Goal: Ask a question: Ask a question

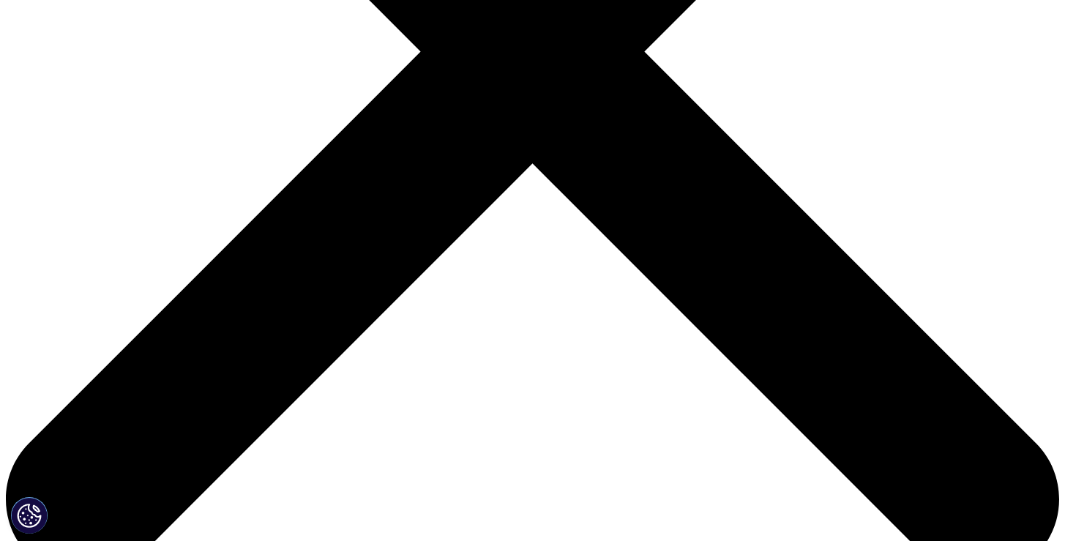
scroll to position [525, 0]
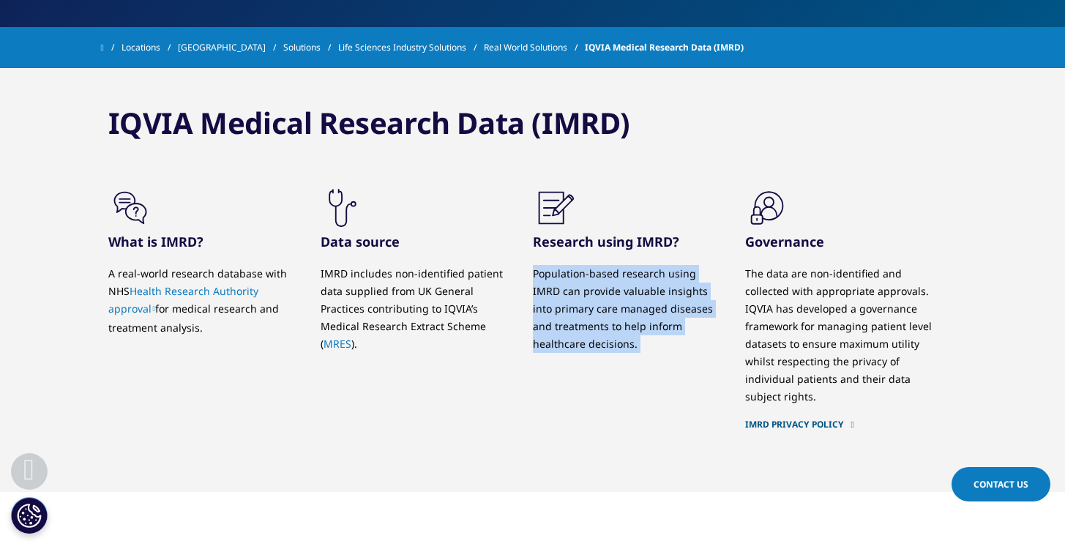
click at [671, 324] on p "Population-based research using IMRD can provide valuable insights into primary…" at bounding box center [628, 309] width 190 height 88
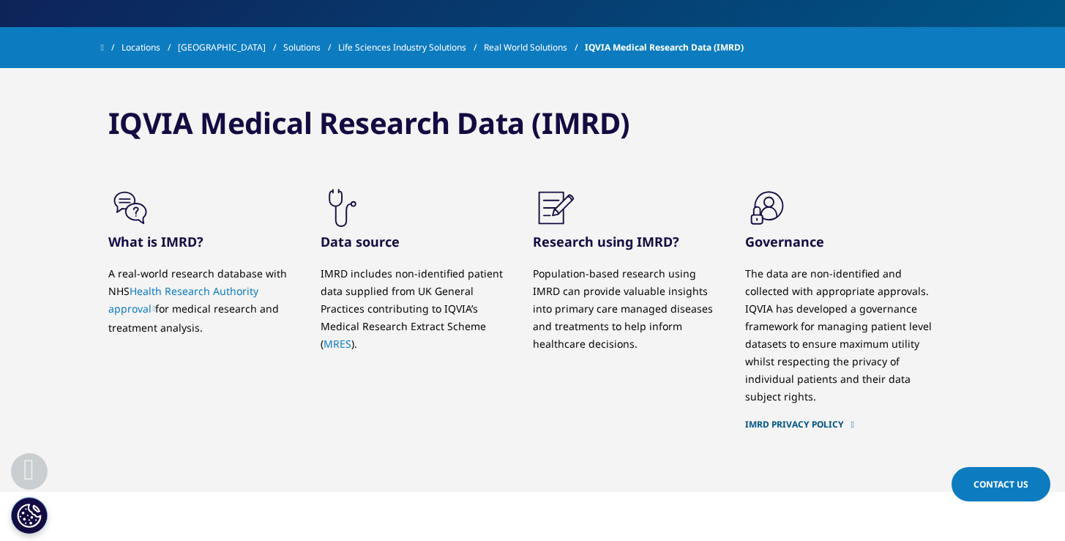
click at [833, 317] on p "The data are non-identified and collected with appropriate approvals. IQVIA has…" at bounding box center [840, 335] width 190 height 140
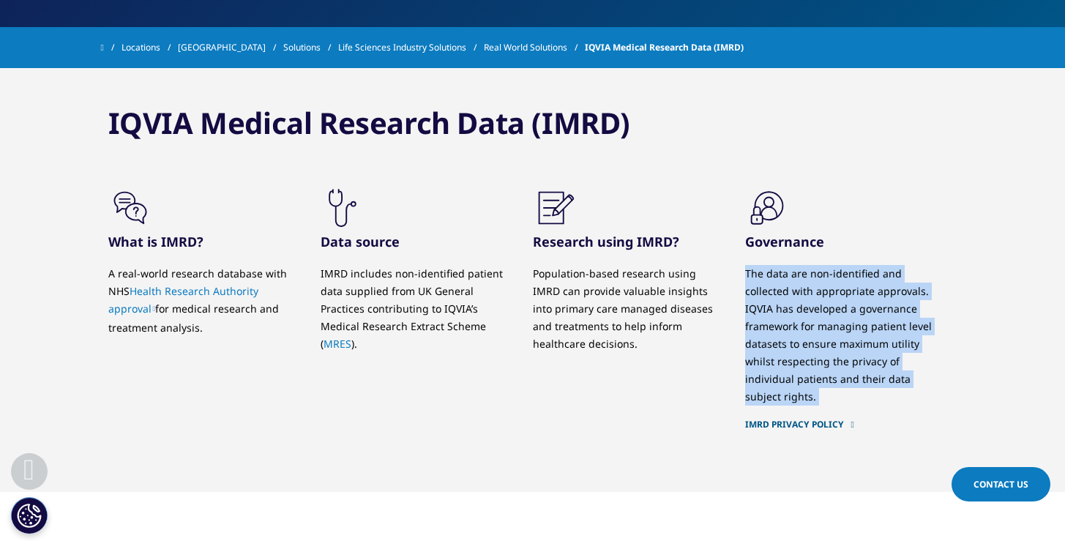
click at [833, 317] on p "The data are non-identified and collected with appropriate approvals. IQVIA has…" at bounding box center [840, 335] width 190 height 140
click at [827, 356] on p "The data are non-identified and collected with appropriate approvals. IQVIA has…" at bounding box center [840, 335] width 190 height 140
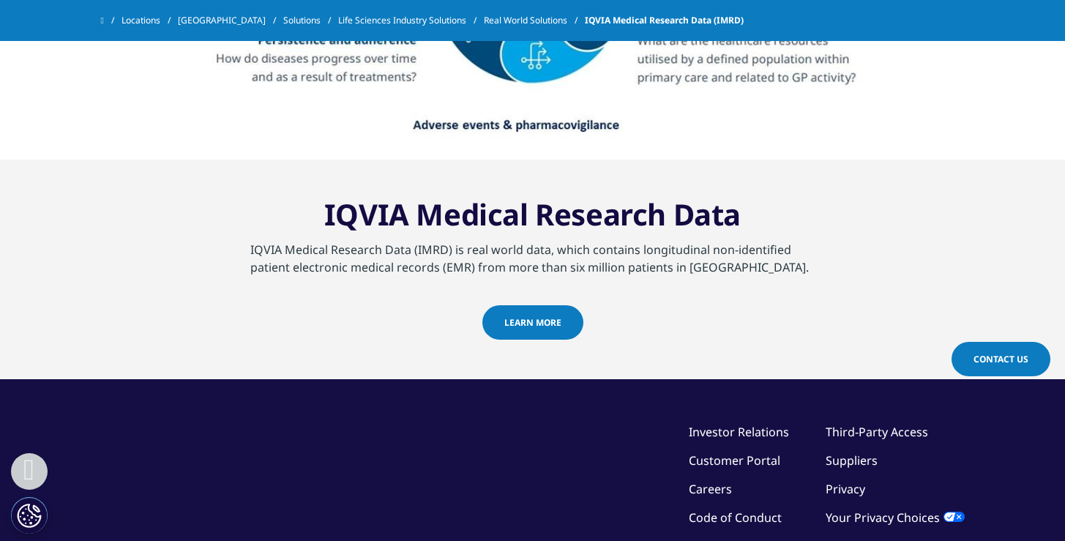
scroll to position [2893, 0]
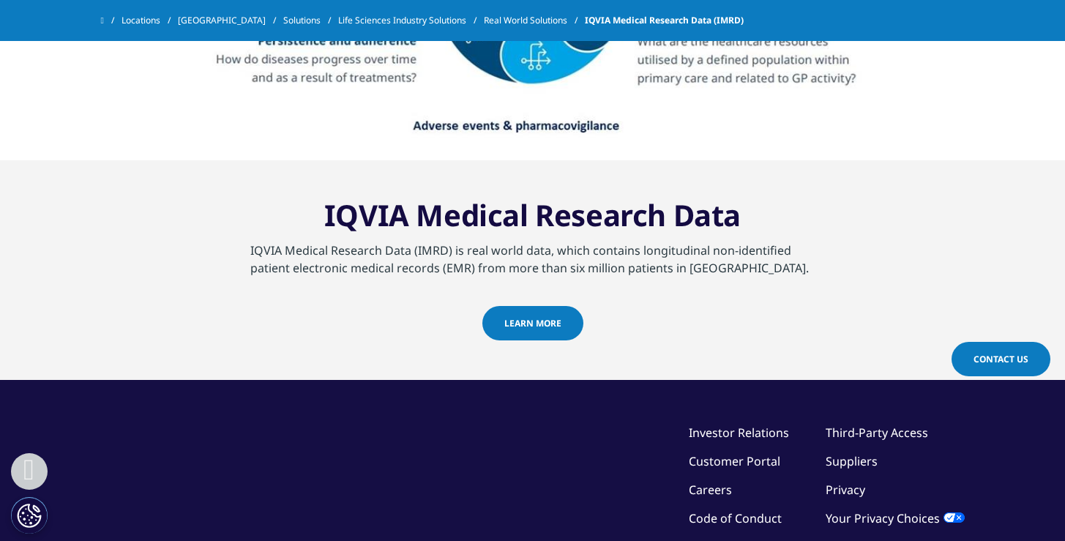
click at [564, 326] on link "learn more" at bounding box center [532, 323] width 101 height 34
click at [646, 280] on div "IQVIA Medical Research Data (IMRD) is real world data, which contains longitudi…" at bounding box center [532, 273] width 565 height 64
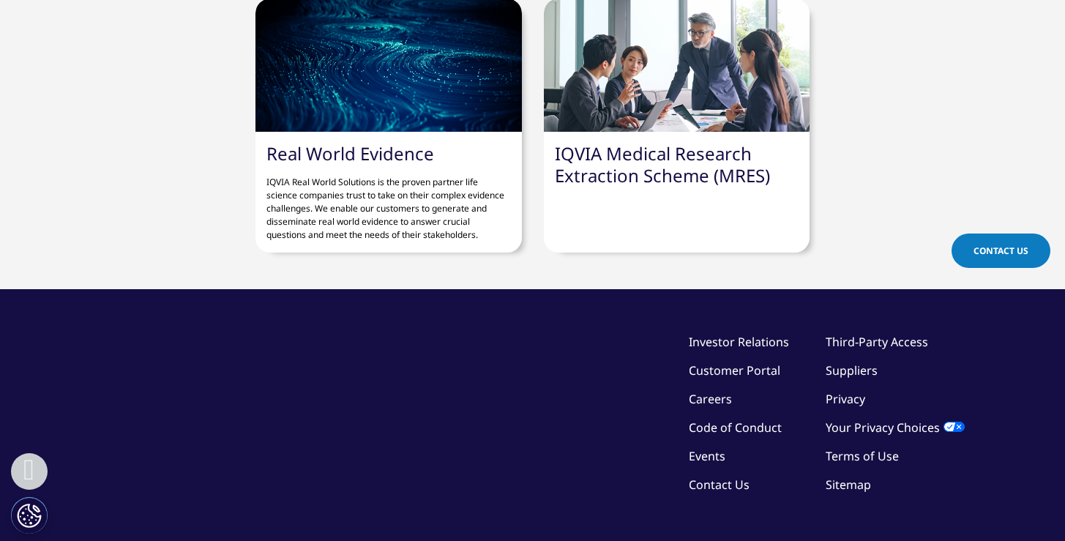
scroll to position [1468, 0]
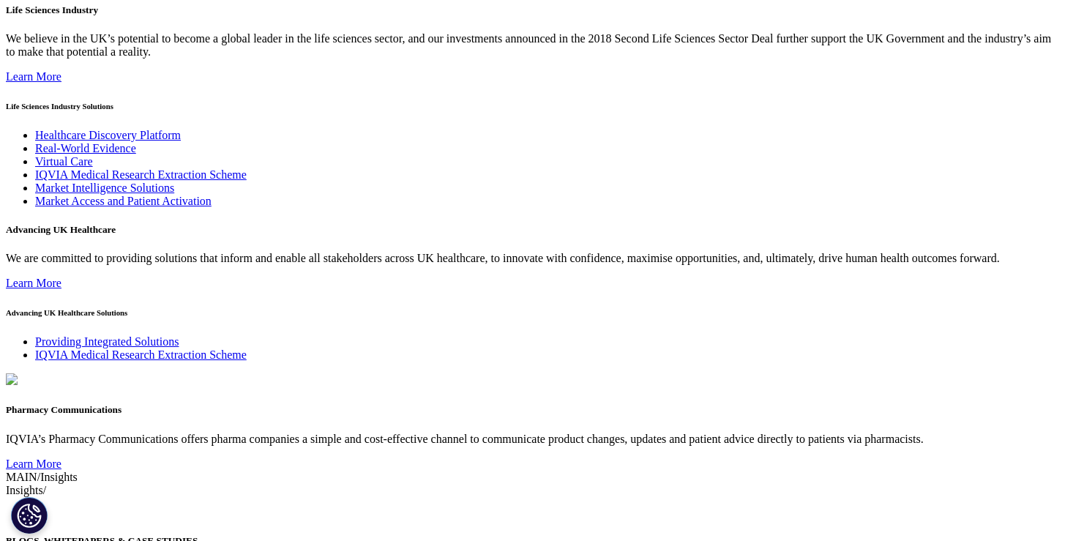
scroll to position [2199, 0]
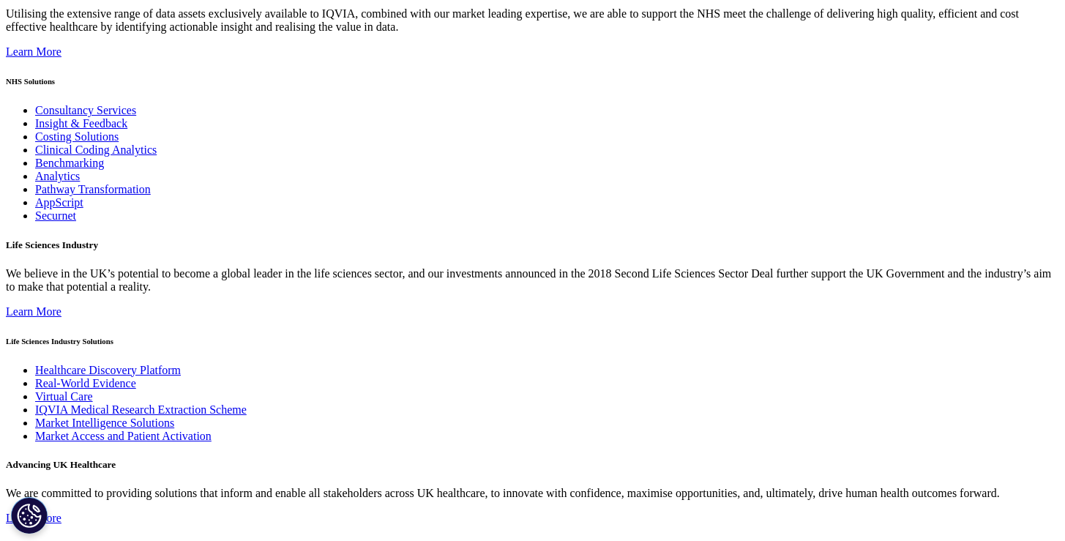
scroll to position [2821, 0]
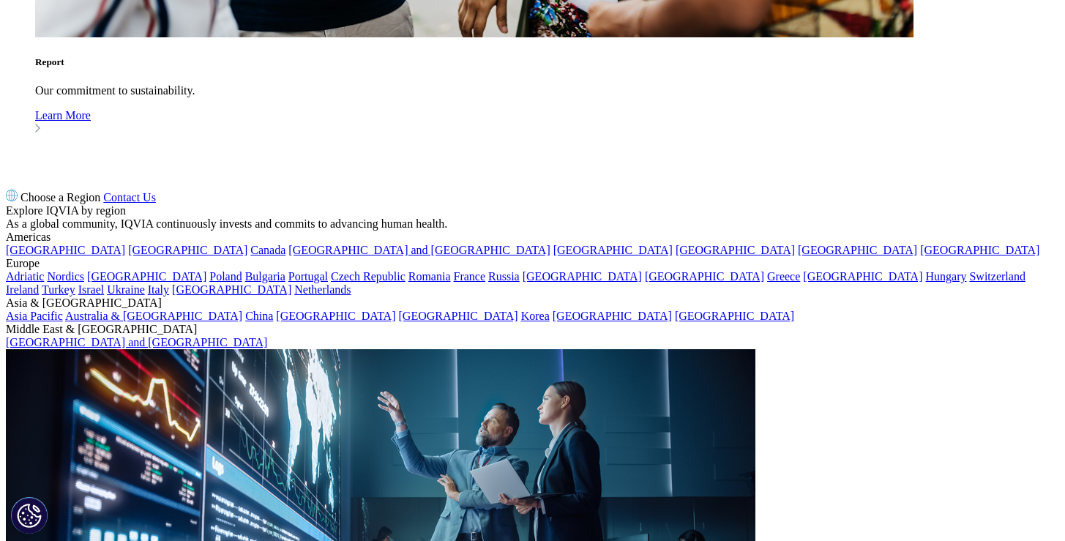
scroll to position [1935, 0]
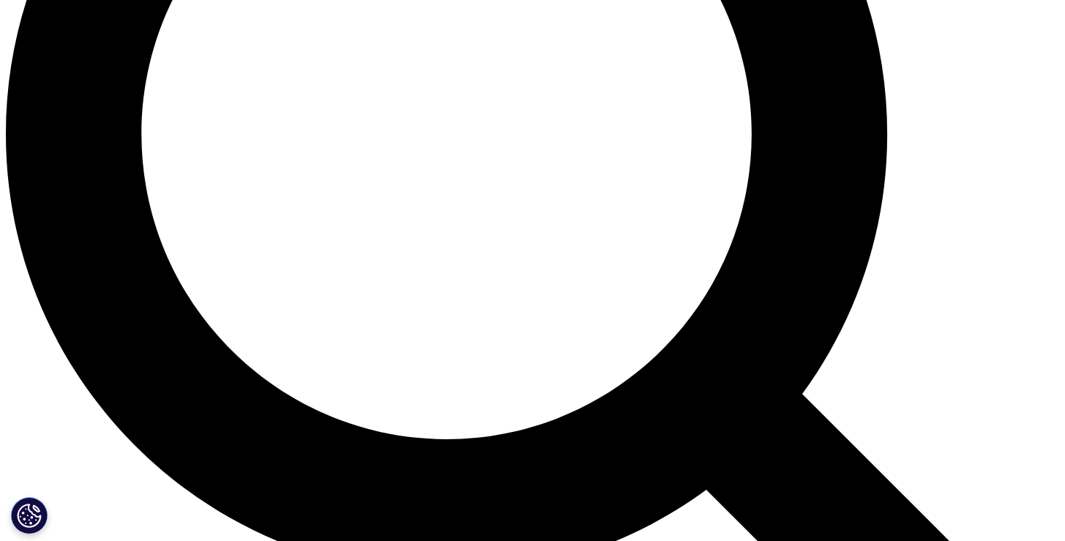
scroll to position [1395, 0]
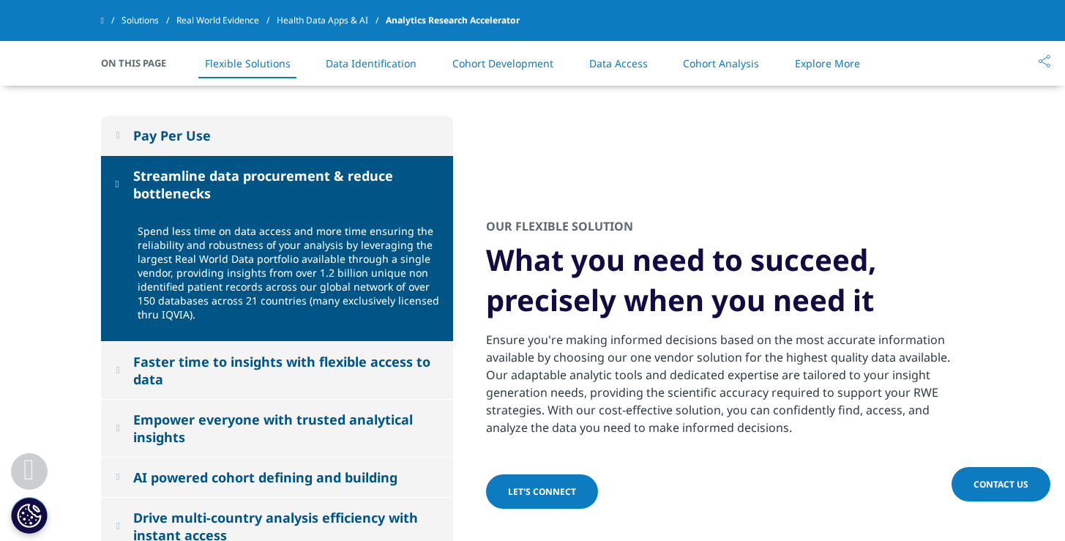
click at [310, 383] on div "Faster time to insights with flexible access to data​" at bounding box center [285, 370] width 304 height 35
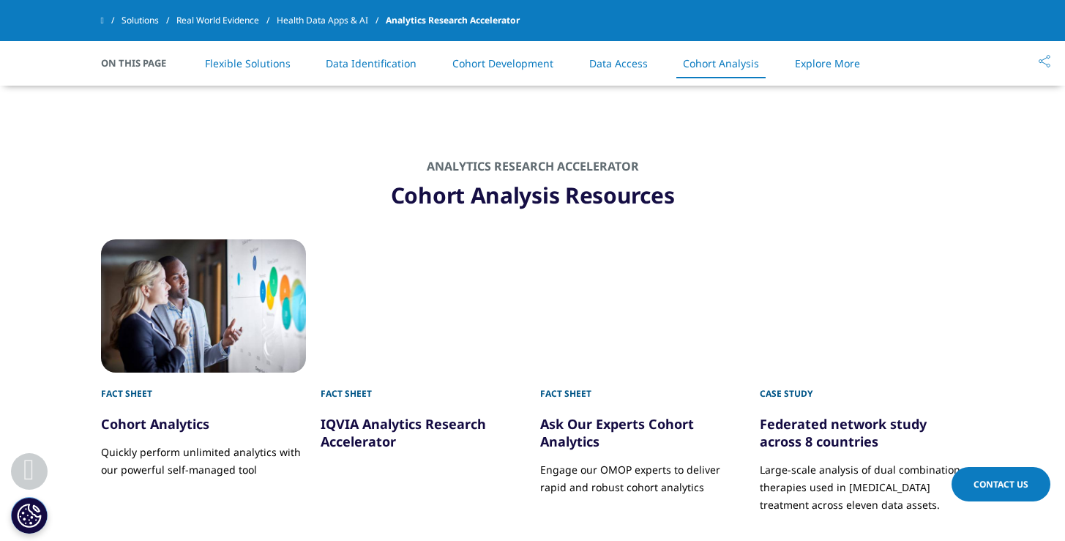
scroll to position [8571, 0]
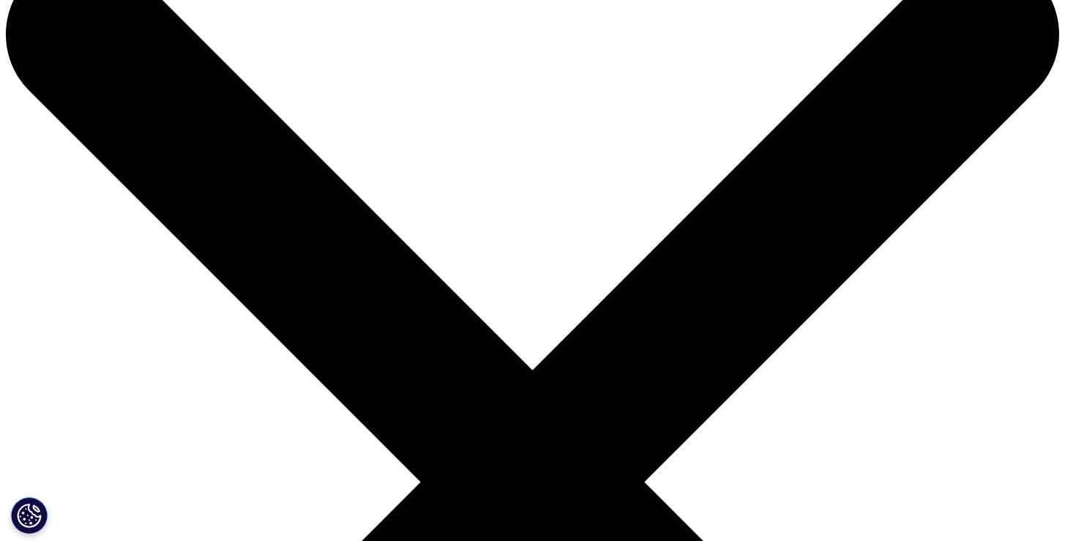
scroll to position [269, 0]
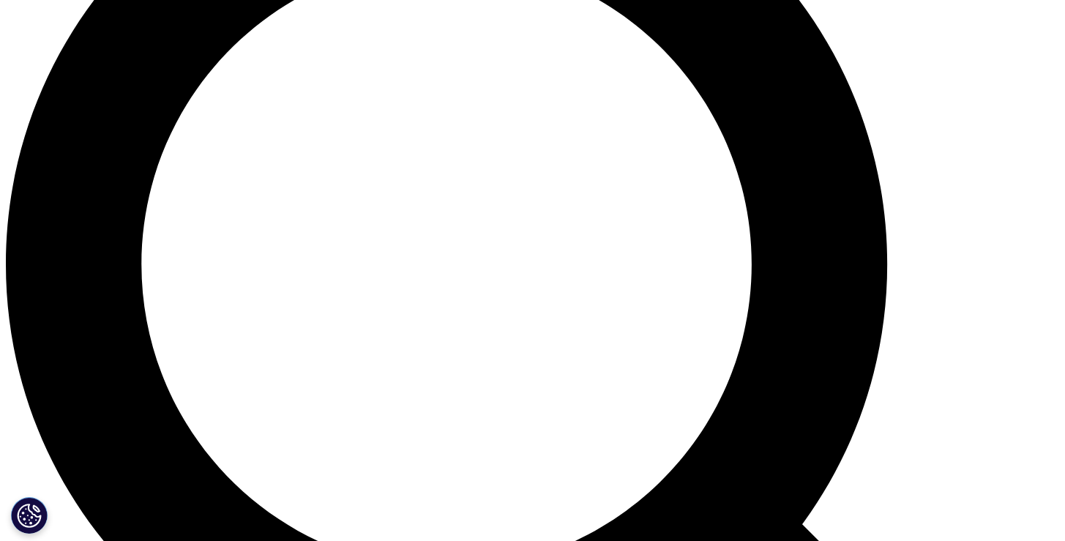
scroll to position [1256, 0]
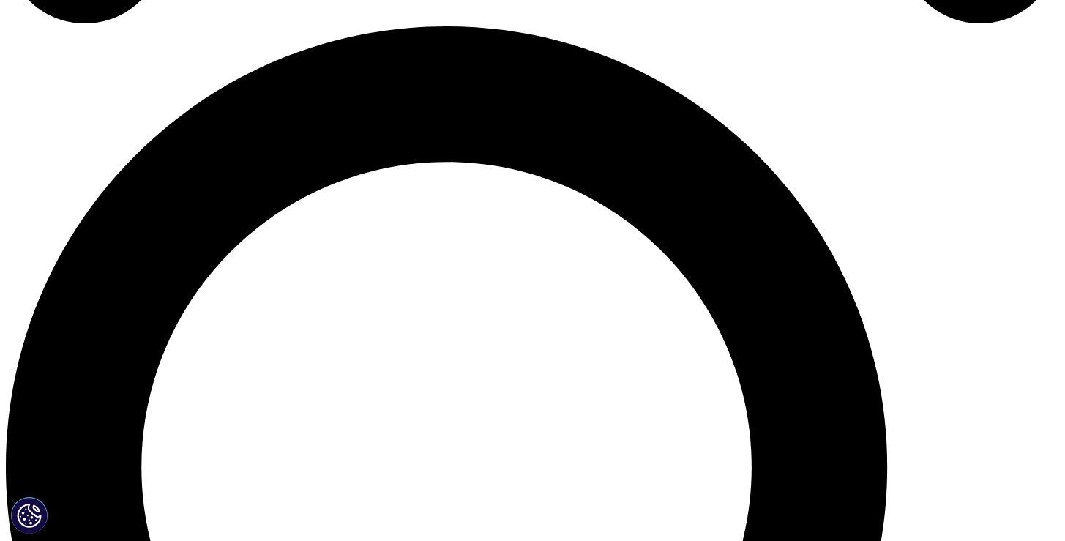
scroll to position [1054, 0]
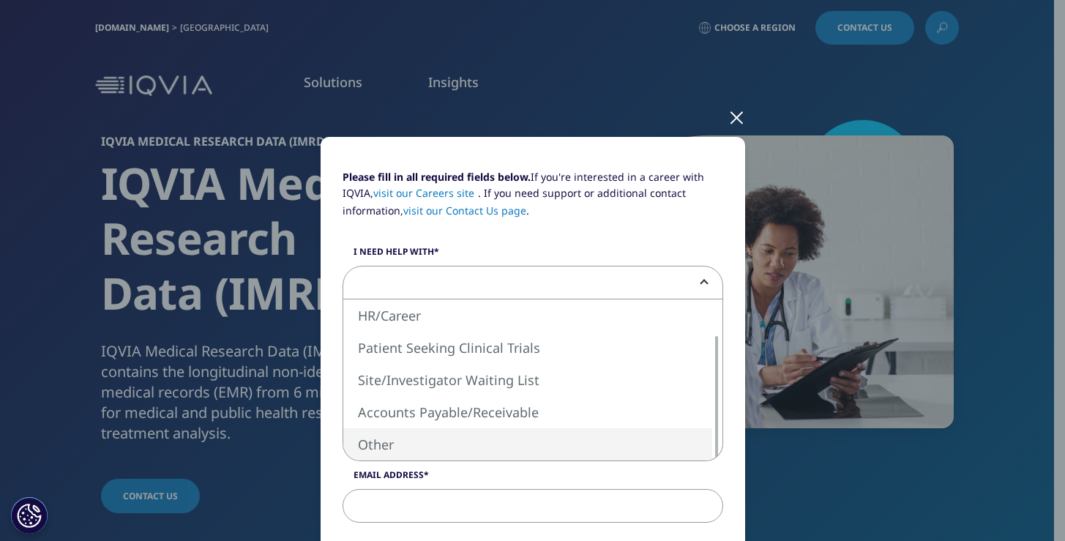
select select "Other"
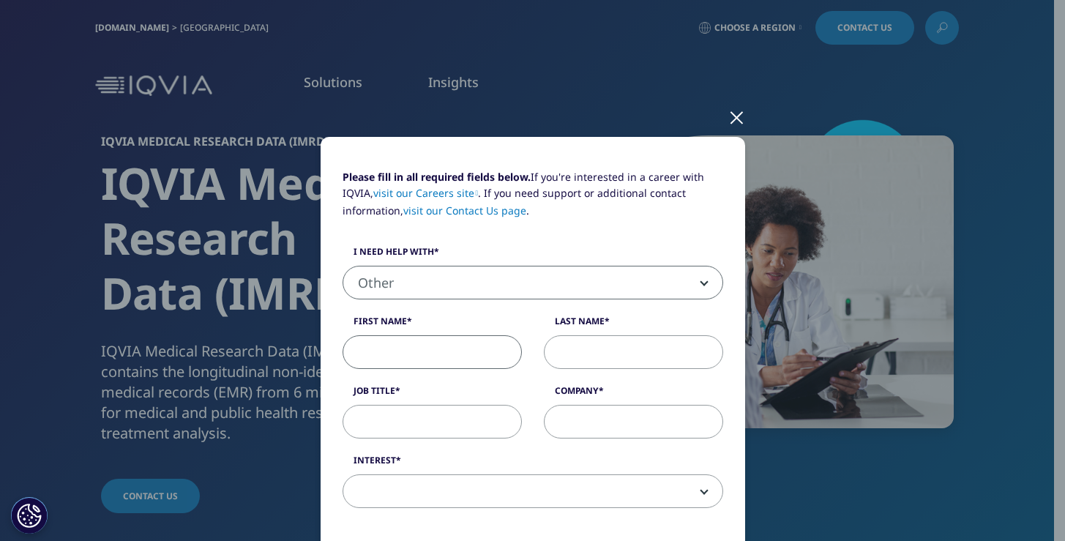
click at [432, 344] on input "First Name" at bounding box center [431, 352] width 179 height 34
type input "SIMON"
type input "QIN"
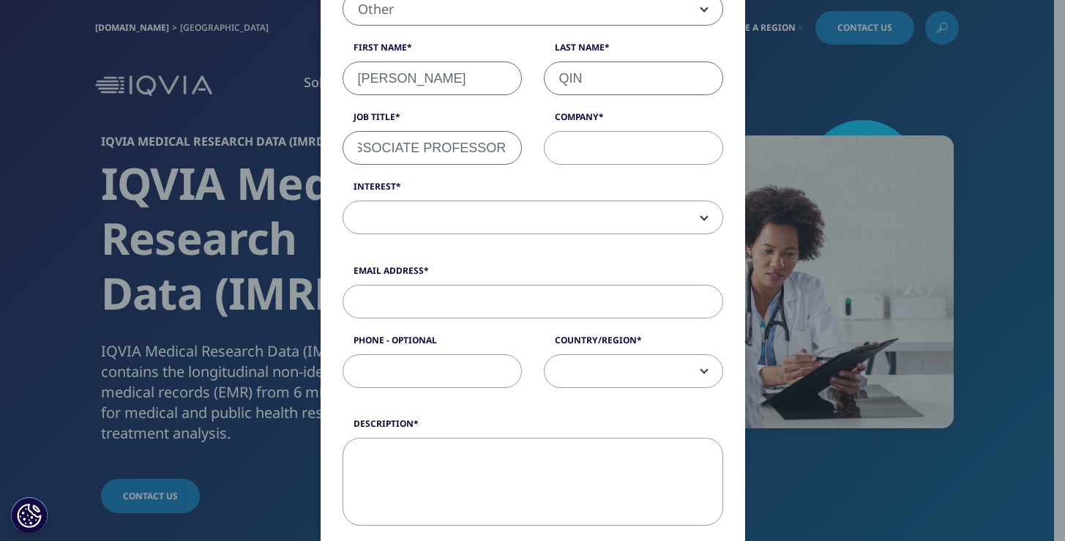
scroll to position [274, 0]
type input "ASSOCIATE PROFESSOR"
click at [492, 466] on textarea "Description" at bounding box center [532, 481] width 380 height 88
click at [604, 155] on input "Company" at bounding box center [633, 147] width 179 height 34
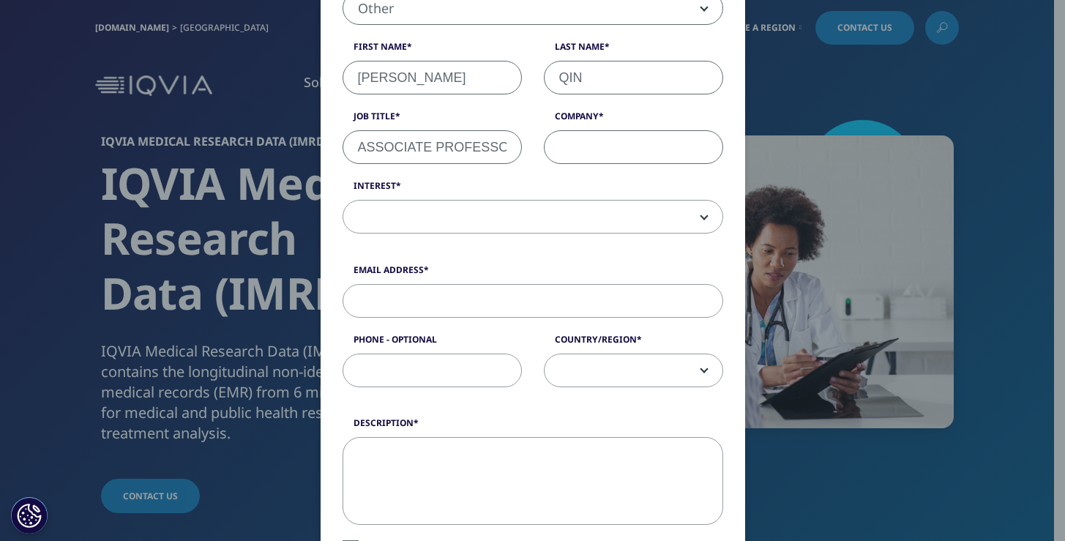
type input "The University of Western Australia"
select select "Australia"
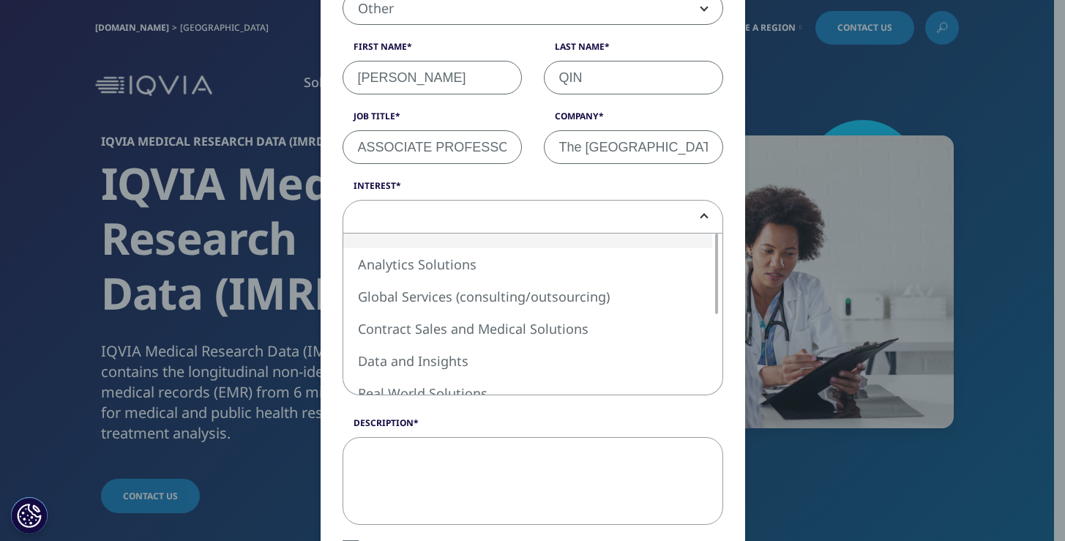
click at [562, 223] on span at bounding box center [532, 217] width 379 height 34
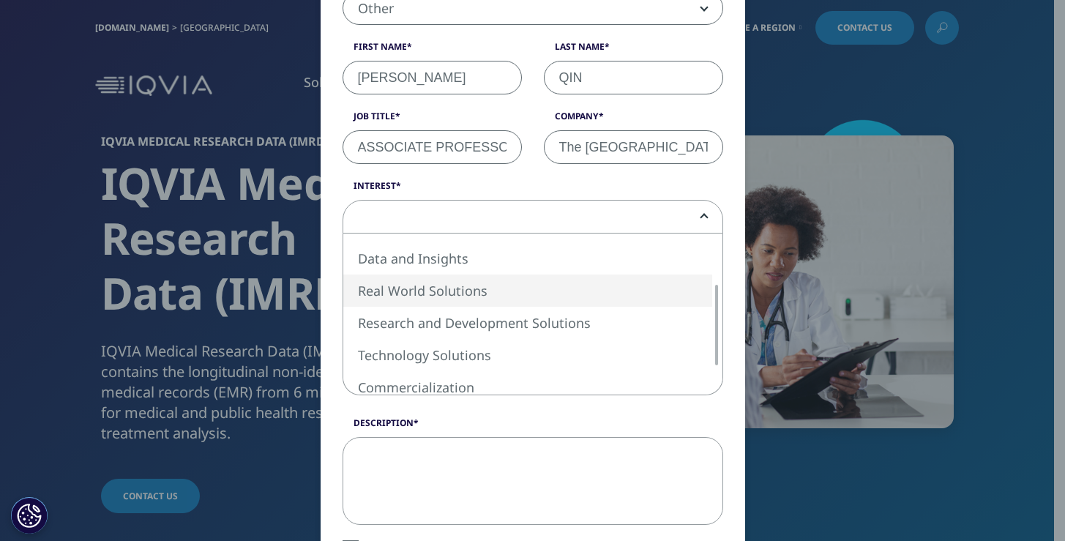
select select "Real World Solutions"
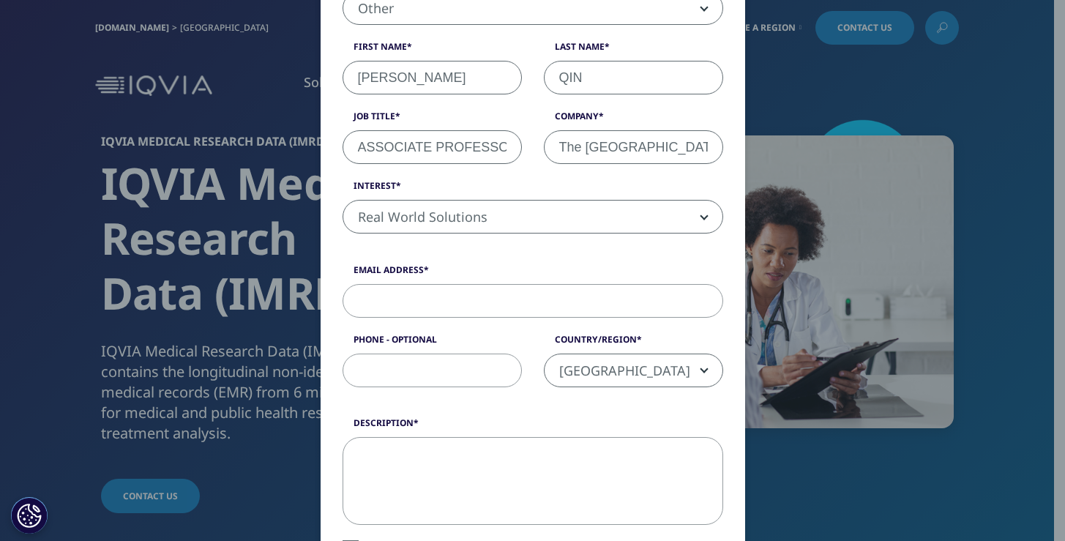
click at [501, 301] on input "Email Address" at bounding box center [532, 301] width 380 height 34
click at [500, 305] on input "Email Address" at bounding box center [532, 301] width 380 height 34
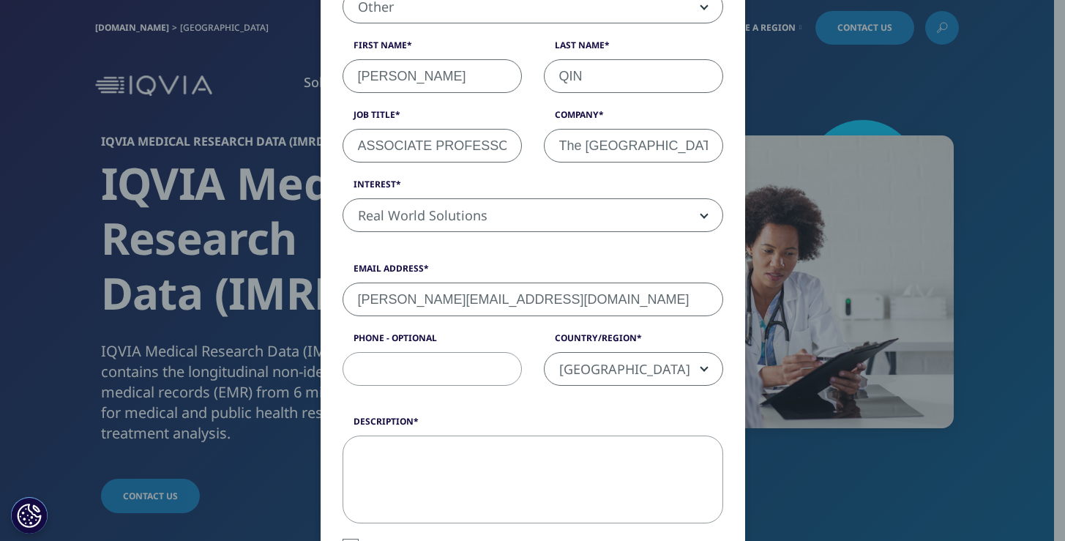
scroll to position [277, 0]
type input "simon.qin@uwa.edu.au"
click at [585, 375] on span "Australia" at bounding box center [633, 368] width 178 height 34
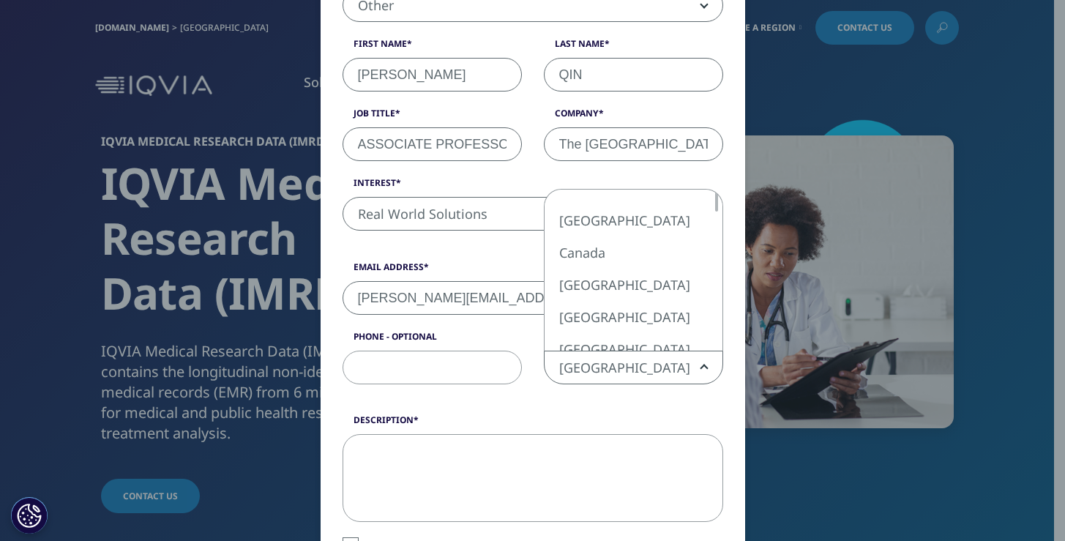
click at [481, 449] on textarea "Description" at bounding box center [532, 478] width 380 height 88
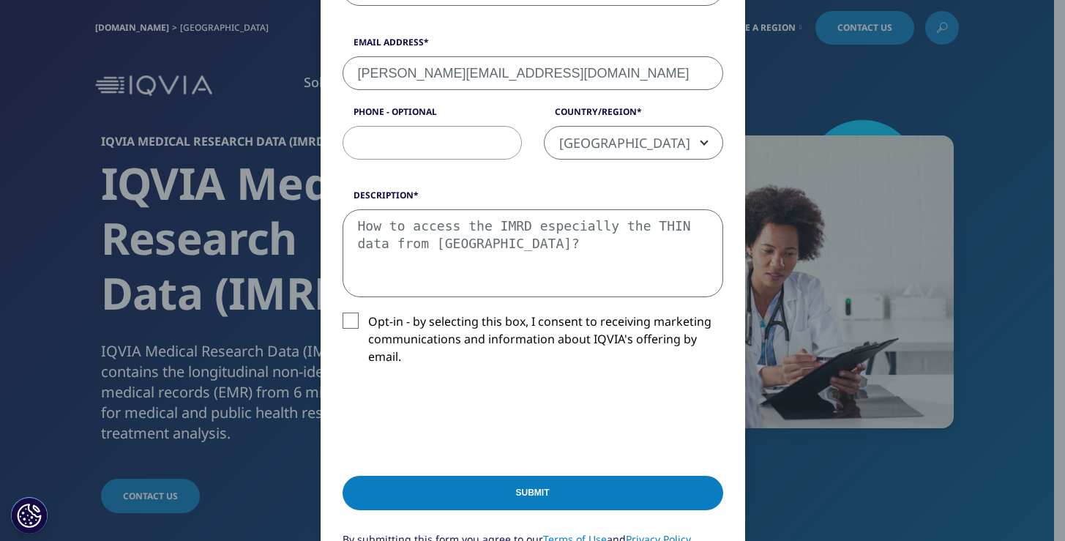
scroll to position [648, 0]
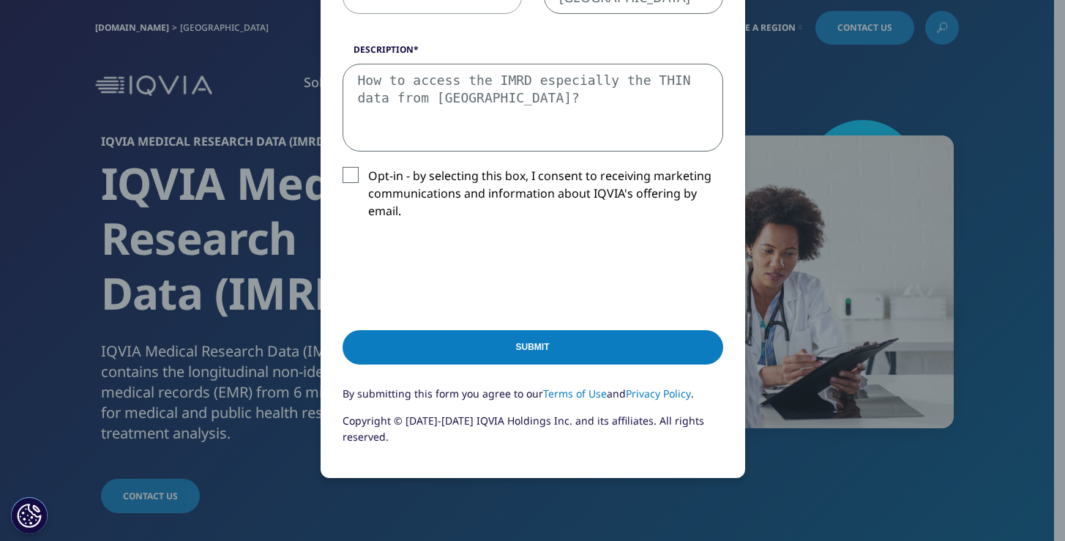
type textarea "How to access the IMRD especially the THIN data from UK?"
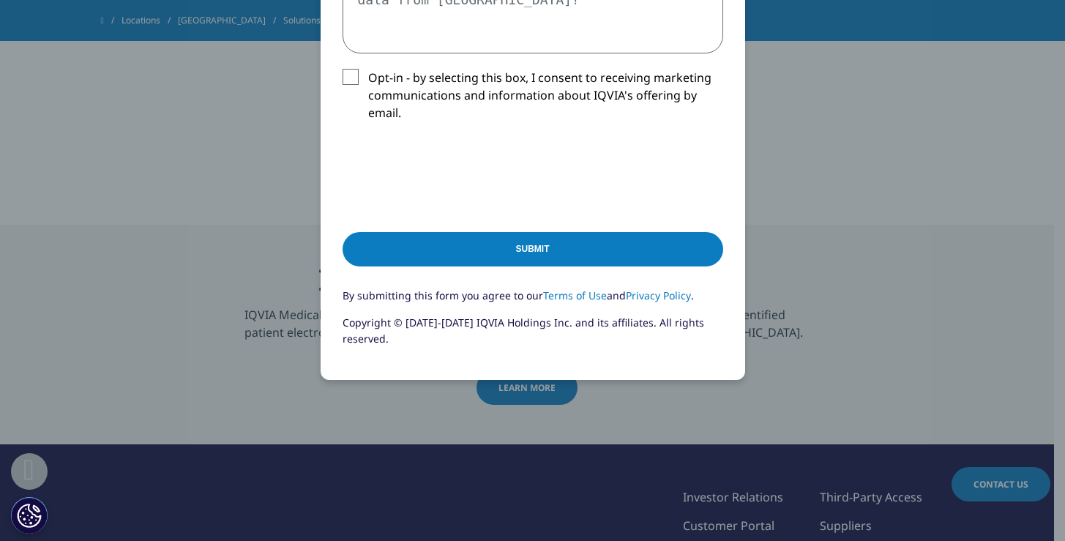
scroll to position [3107, 0]
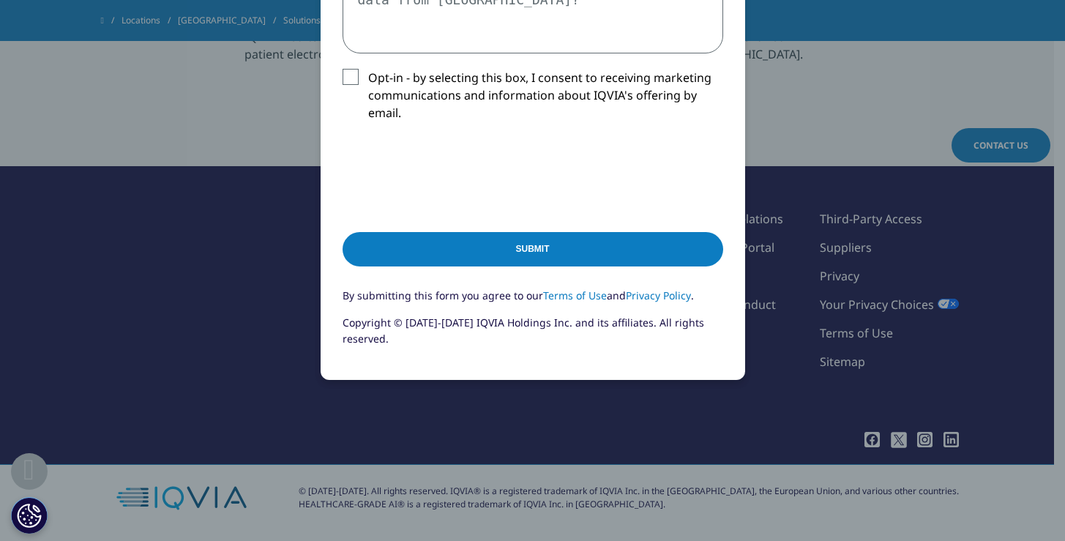
click at [552, 250] on input "Submit" at bounding box center [532, 249] width 380 height 34
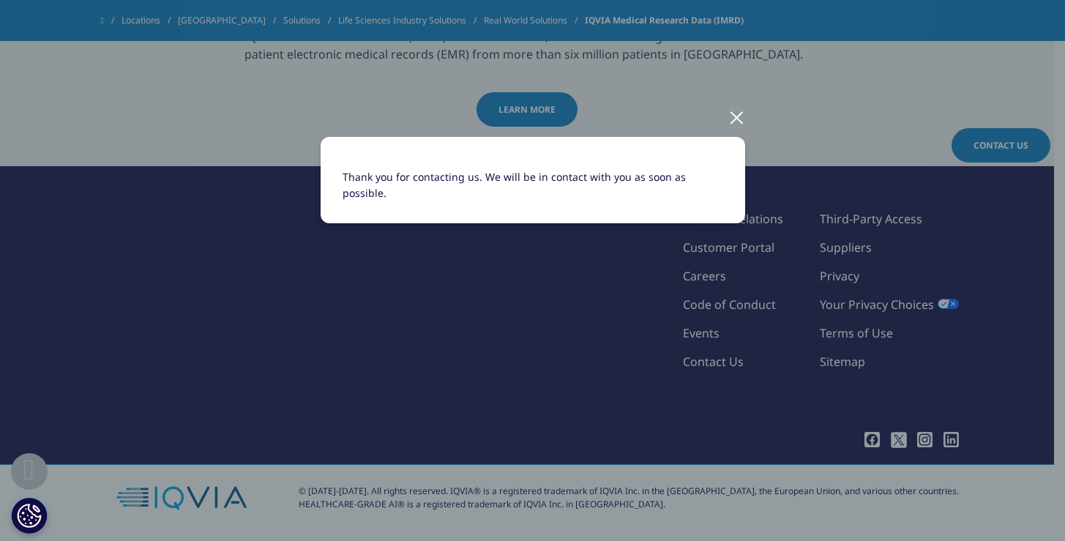
click at [735, 116] on div at bounding box center [736, 117] width 17 height 40
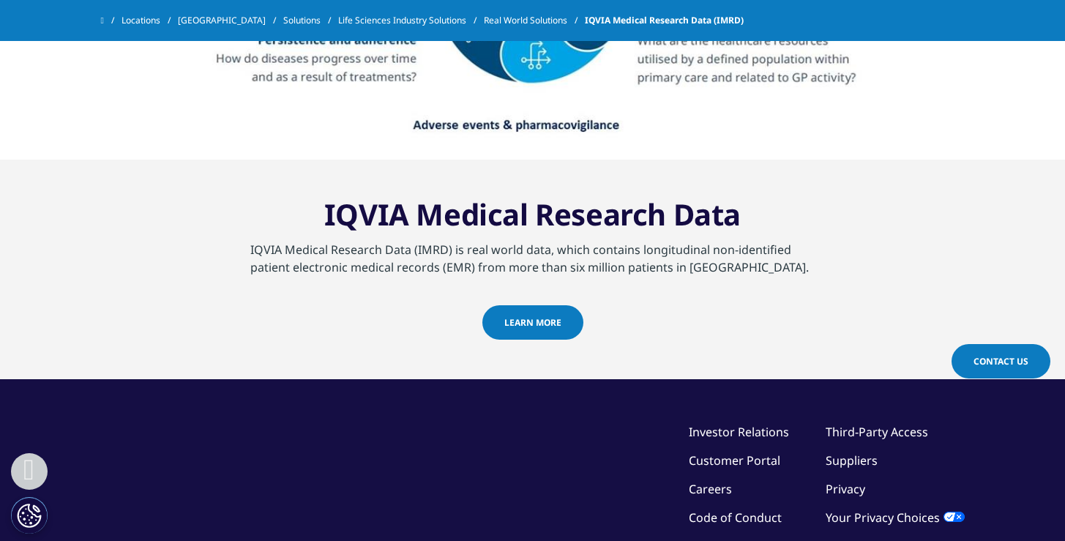
scroll to position [2894, 0]
click at [426, 246] on p "IQVIA Medical Research Data (IMRD) is real world data, which contains longitudi…" at bounding box center [532, 258] width 565 height 35
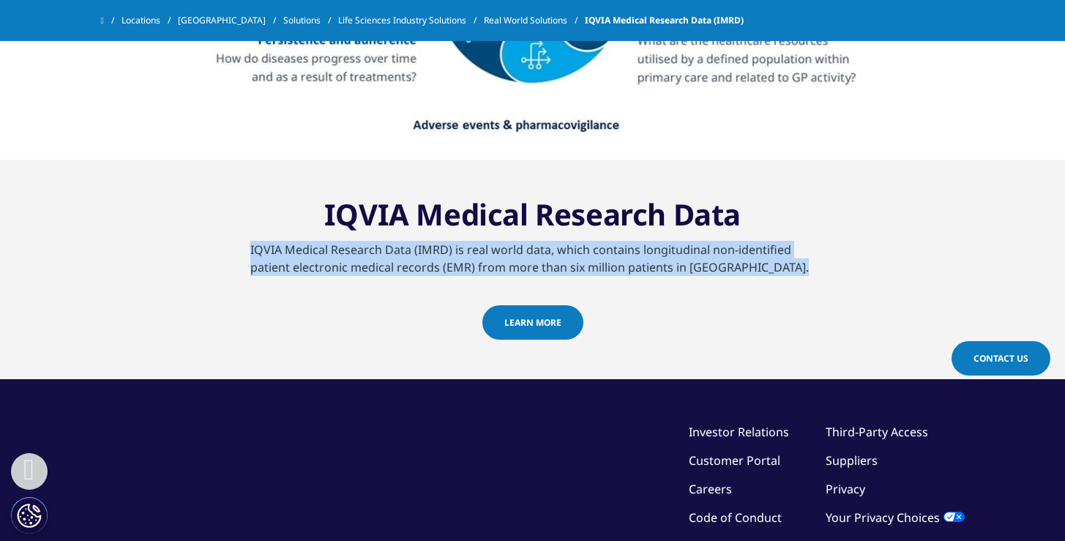
click at [426, 246] on p "IQVIA Medical Research Data (IMRD) is real world data, which contains longitudi…" at bounding box center [532, 258] width 565 height 35
click at [749, 263] on p "IQVIA Medical Research Data (IMRD) is real world data, which contains longitudi…" at bounding box center [532, 258] width 565 height 35
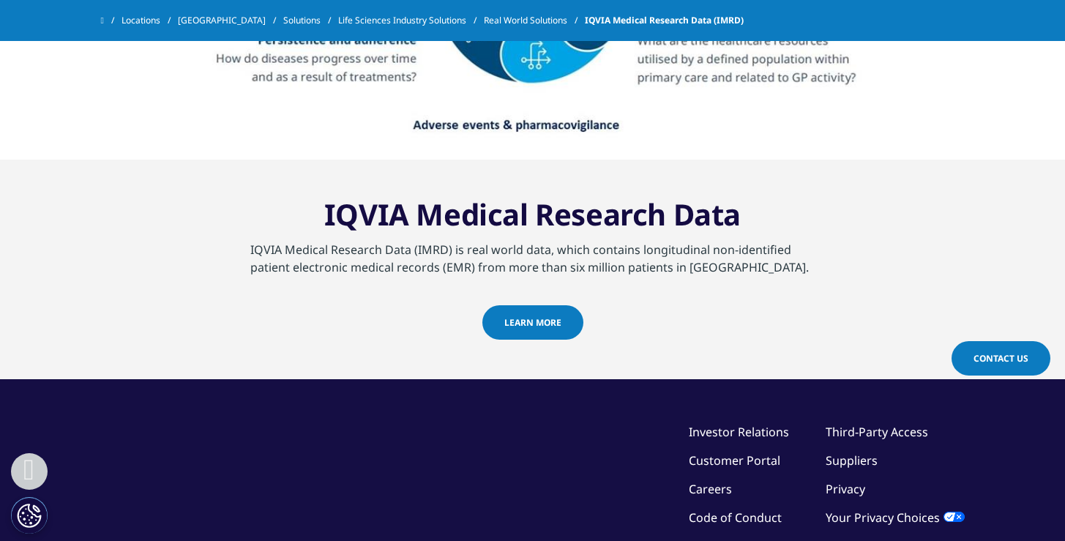
click at [737, 266] on p "IQVIA Medical Research Data (IMRD) is real world data, which contains longitudi…" at bounding box center [532, 258] width 565 height 35
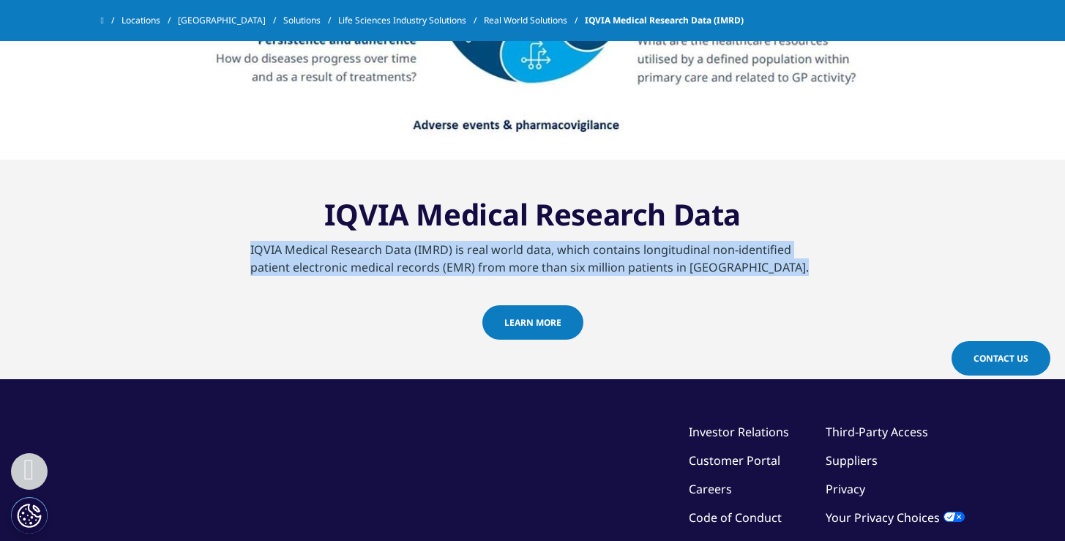
click at [737, 266] on p "IQVIA Medical Research Data (IMRD) is real world data, which contains longitudi…" at bounding box center [532, 258] width 565 height 35
click at [690, 272] on p "IQVIA Medical Research Data (IMRD) is real world data, which contains longitudi…" at bounding box center [532, 258] width 565 height 35
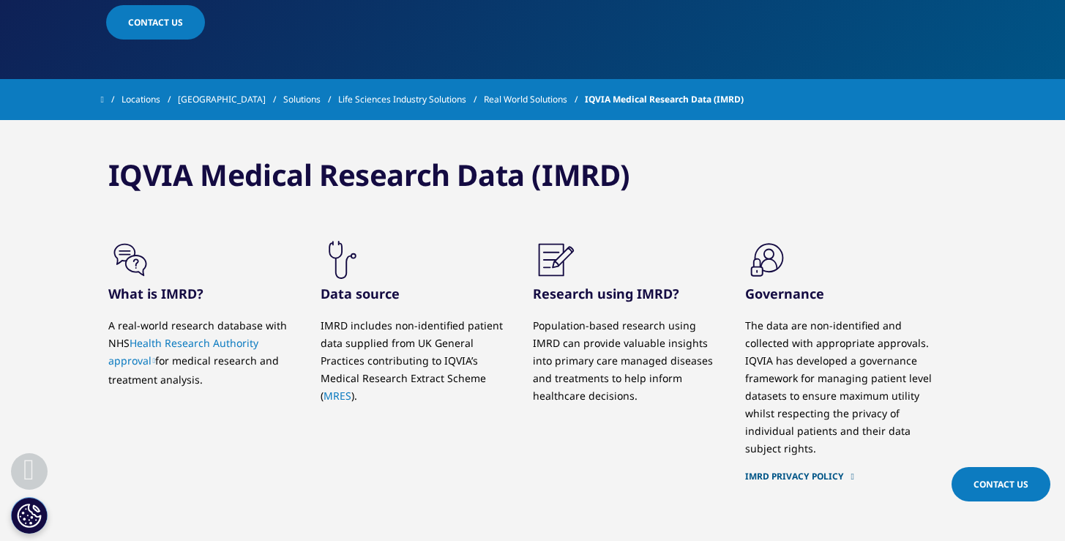
scroll to position [463, 0]
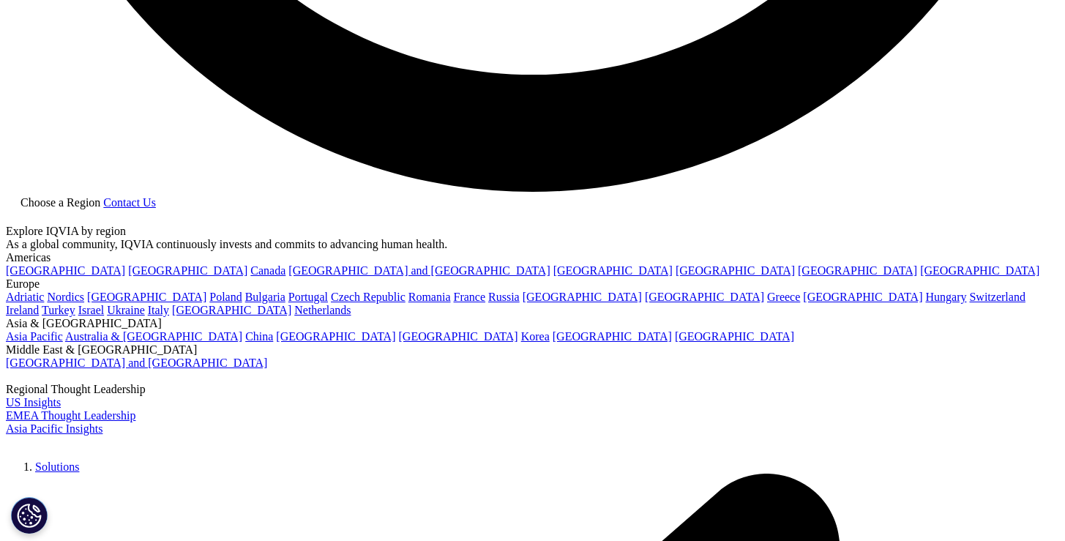
scroll to position [3059, 0]
